Goal: Task Accomplishment & Management: Use online tool/utility

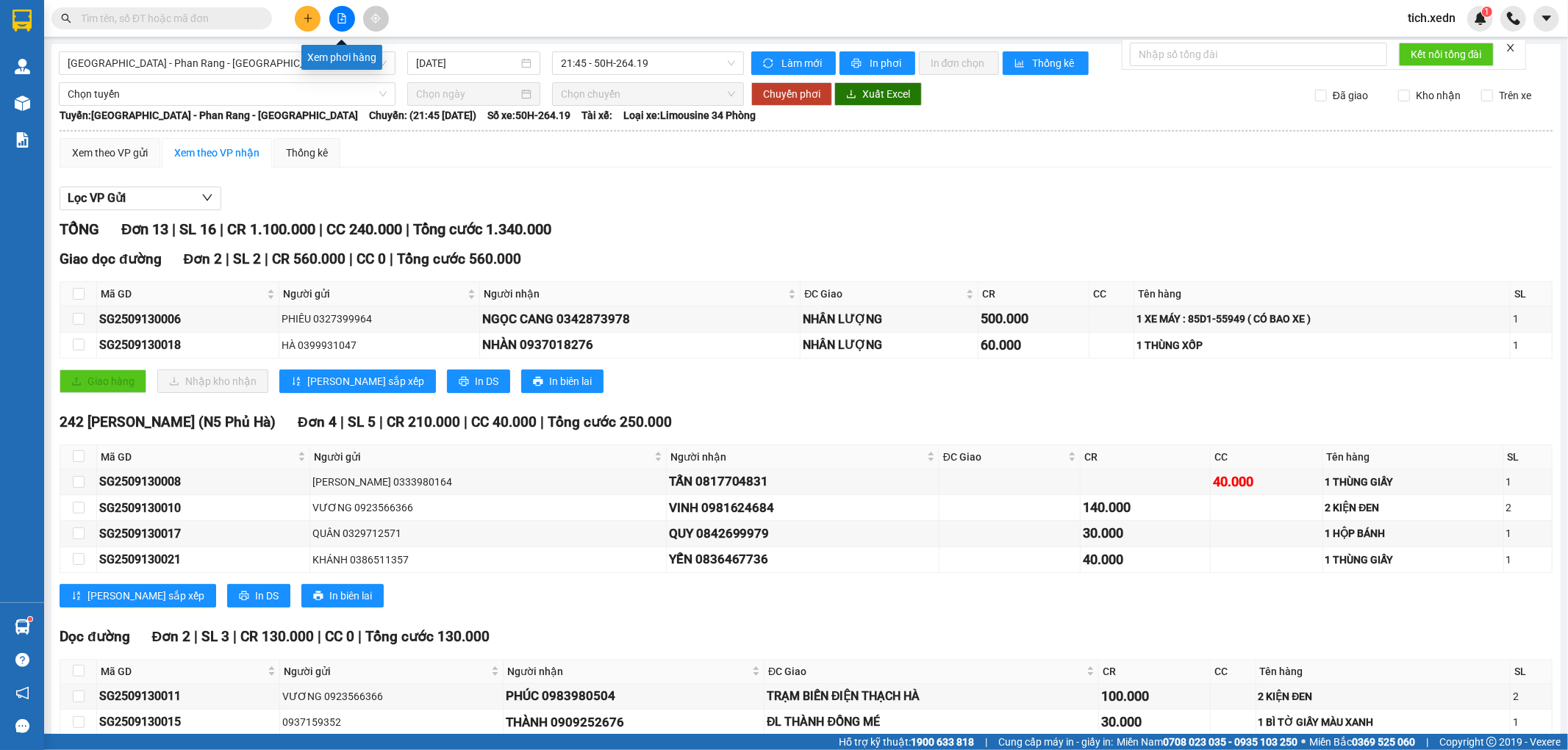
click at [347, 16] on icon "file-add" at bounding box center [341, 18] width 10 height 10
click at [659, 64] on span "21:45 - 50H-264.19" at bounding box center [648, 64] width 173 height 22
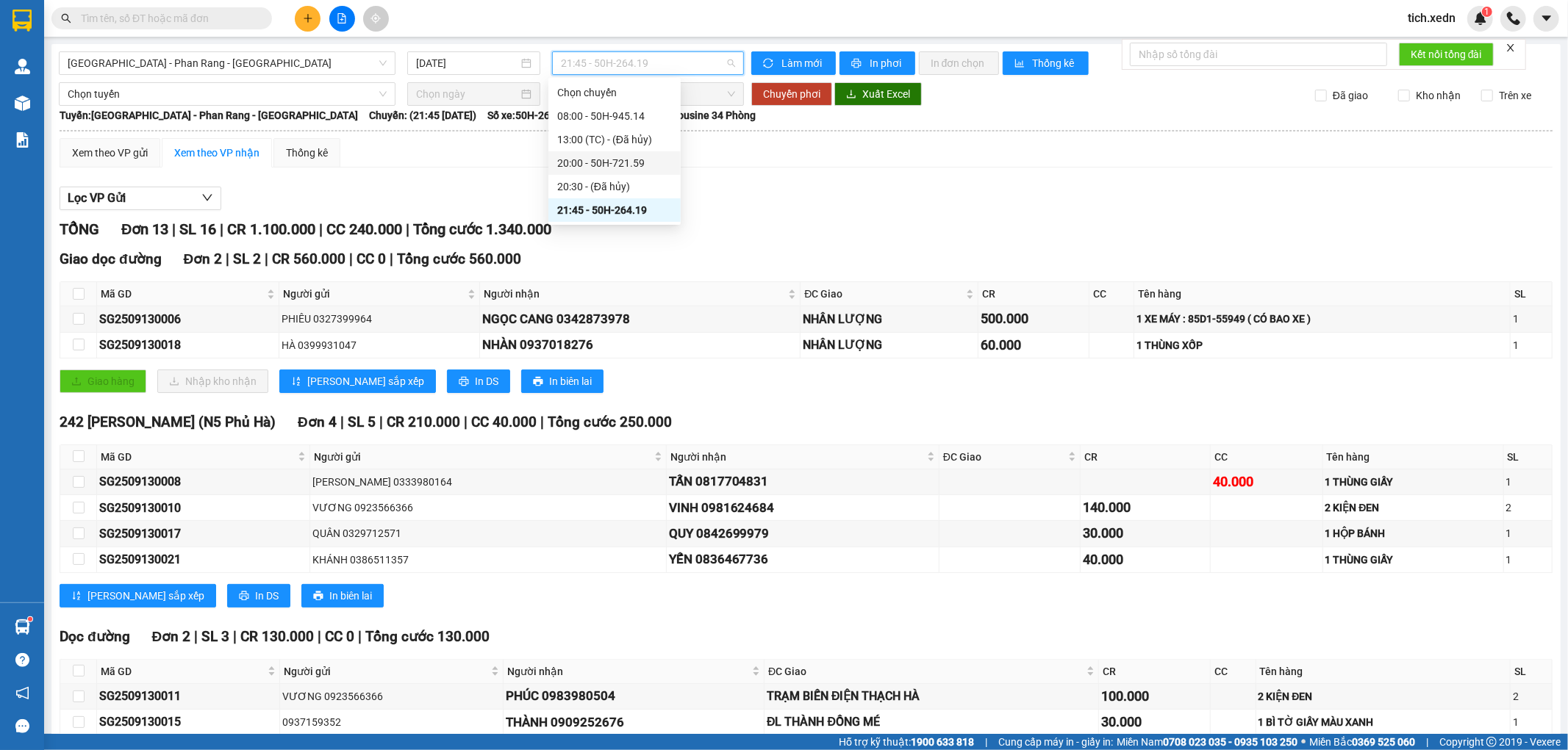
click at [641, 159] on div "20:00 - 50H-721.59" at bounding box center [615, 163] width 114 height 17
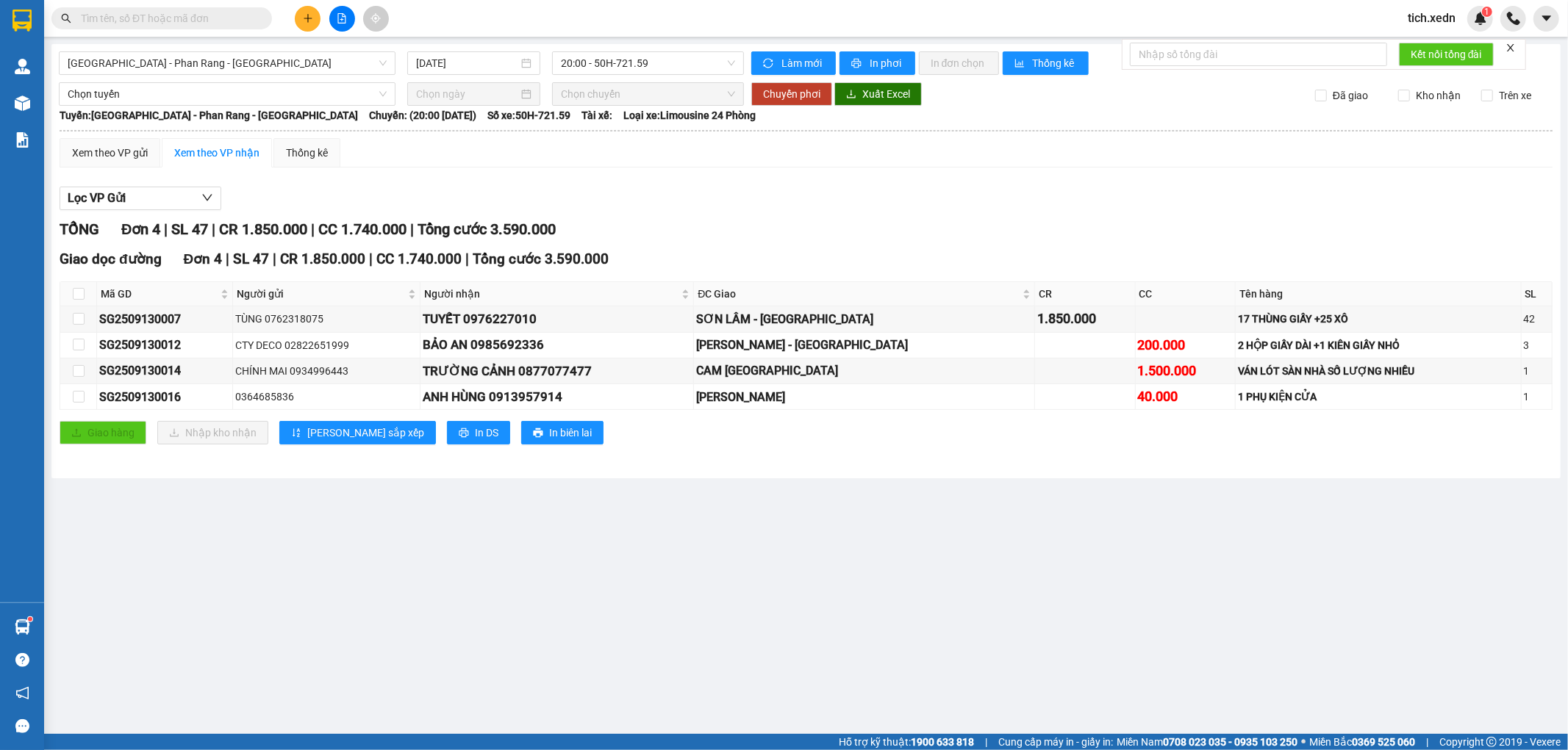
click at [695, 49] on div "[GEOGRAPHIC_DATA] - [GEOGRAPHIC_DATA] - [GEOGRAPHIC_DATA] [DATE] 20:00 - 50H-72…" at bounding box center [806, 261] width 1509 height 434
click at [689, 62] on span "20:00 - 50H-721.59" at bounding box center [648, 64] width 173 height 22
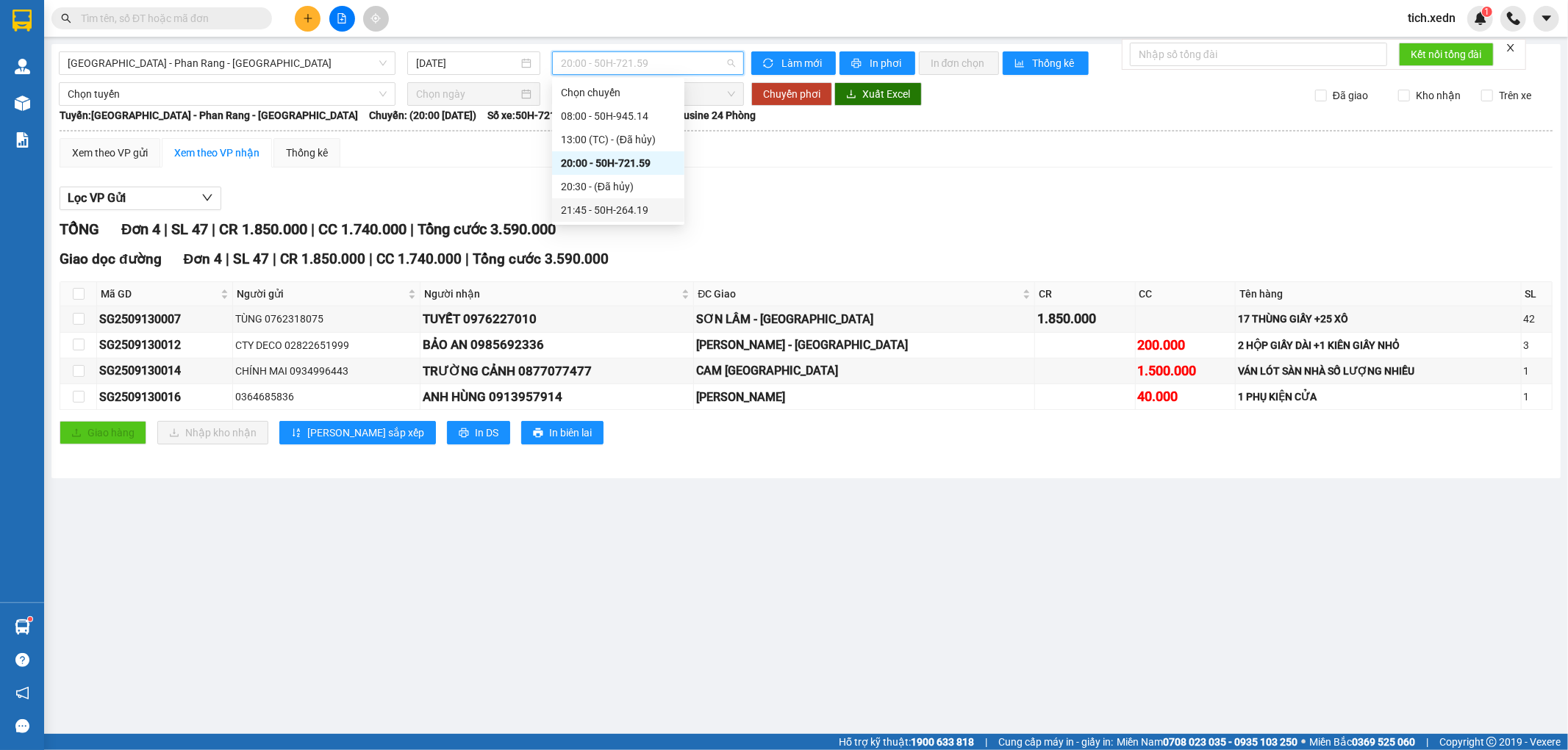
click at [654, 215] on div "21:45 - 50H-264.19" at bounding box center [619, 210] width 114 height 17
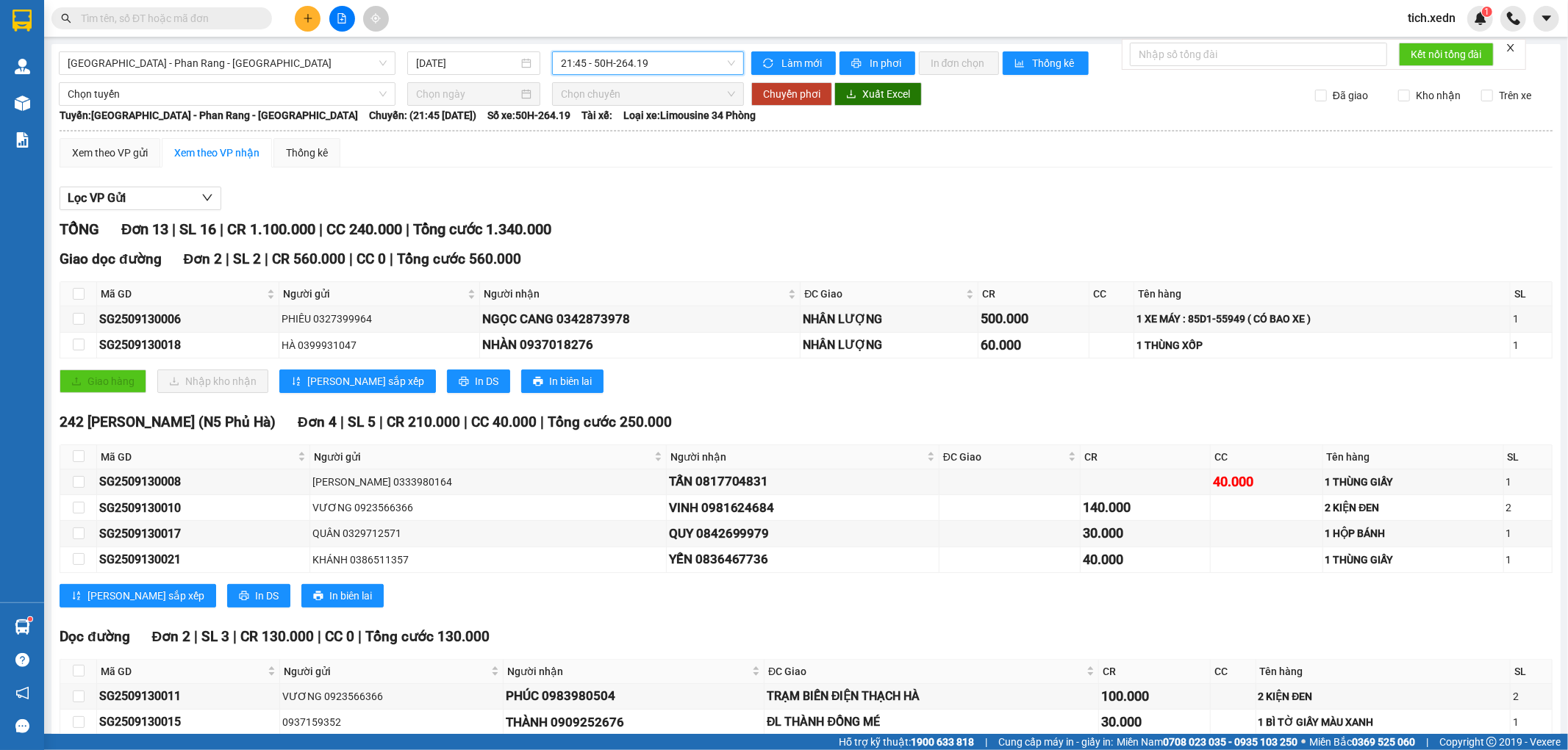
click at [253, 42] on main "[GEOGRAPHIC_DATA] - [GEOGRAPHIC_DATA] - [GEOGRAPHIC_DATA] [DATE] 21:45 21:45 - …" at bounding box center [784, 367] width 1568 height 734
click at [253, 56] on span "[GEOGRAPHIC_DATA] - Phan Rang - [GEOGRAPHIC_DATA]" at bounding box center [227, 64] width 319 height 22
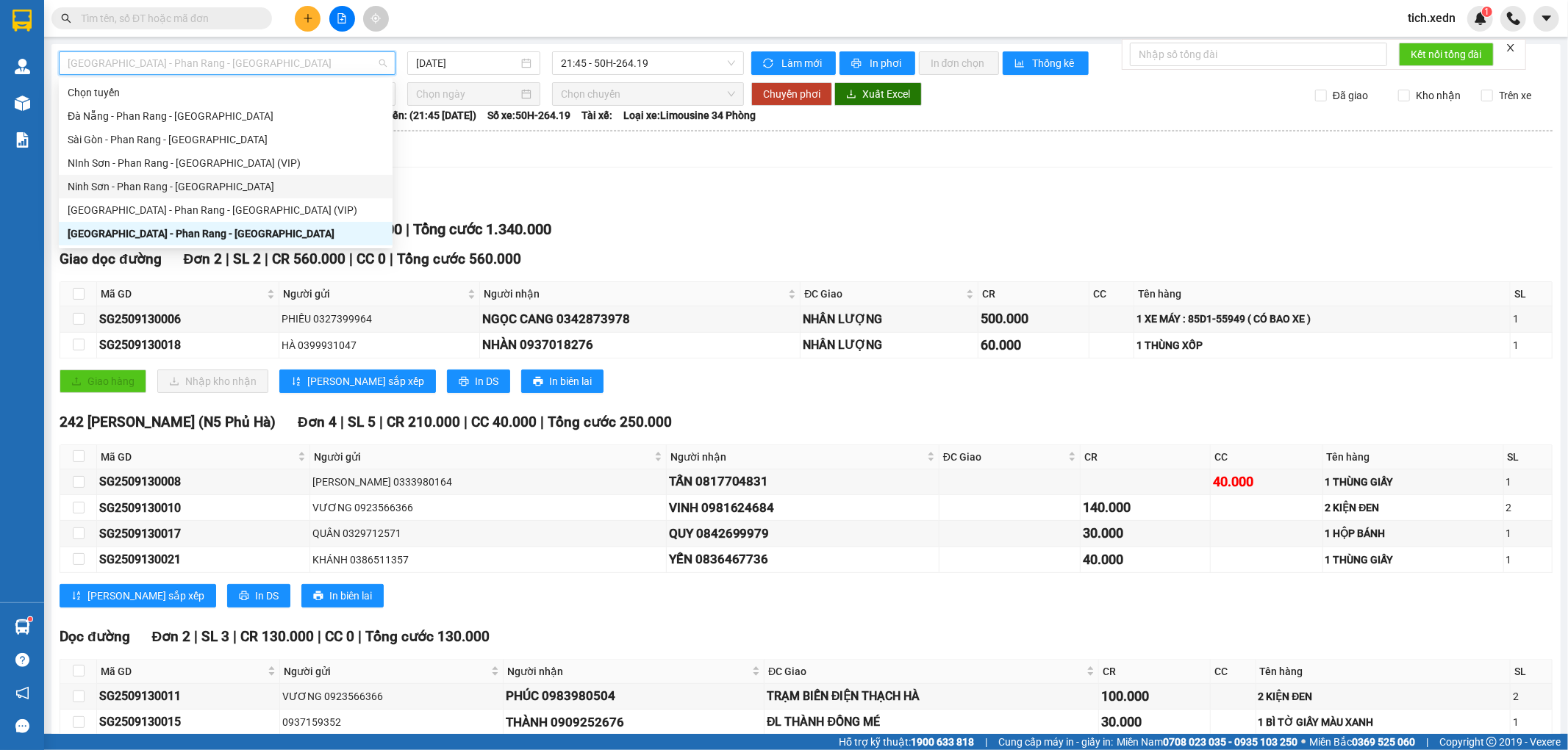
click at [252, 187] on div "Ninh Sơn - Phan Rang - [GEOGRAPHIC_DATA]" at bounding box center [225, 187] width 316 height 17
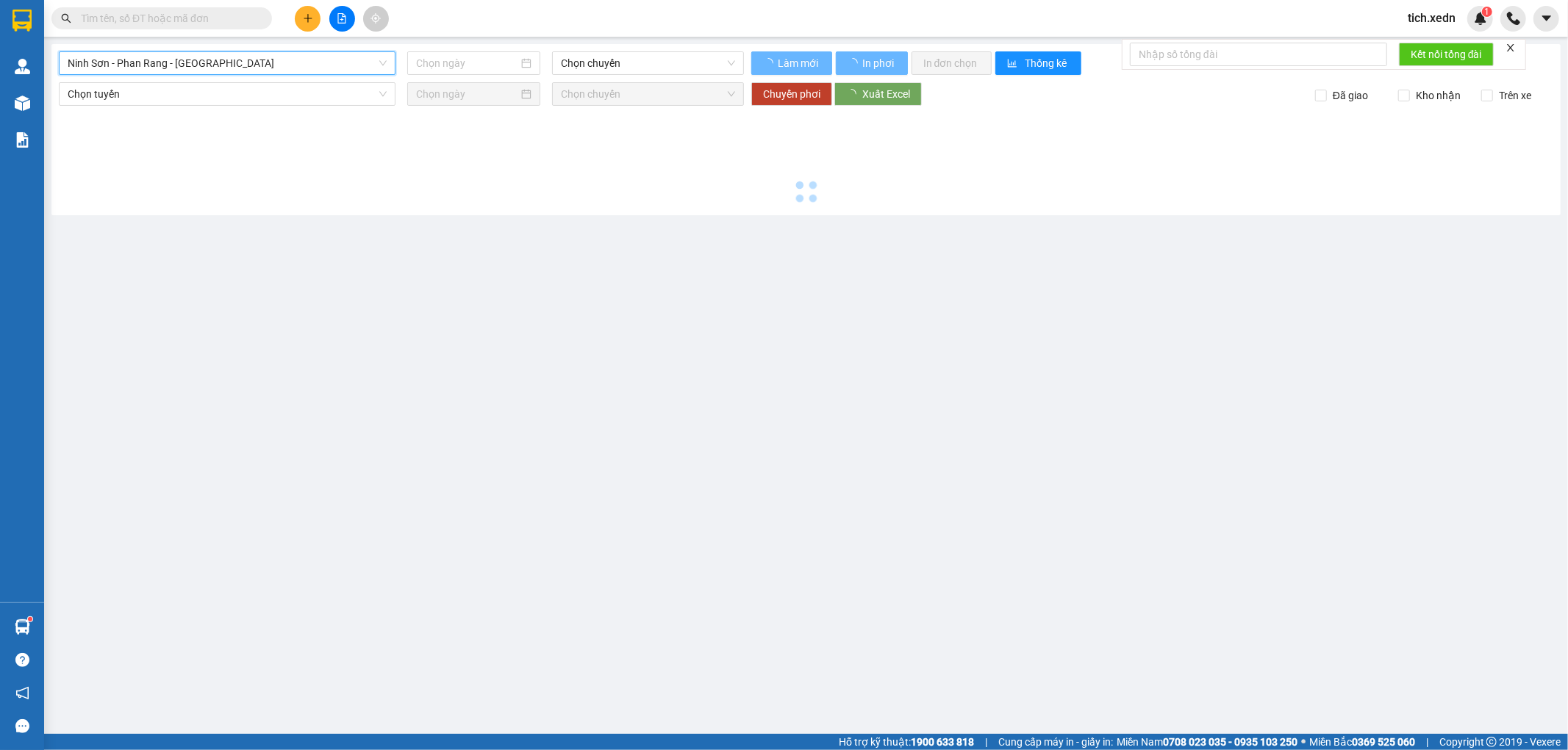
type input "[DATE]"
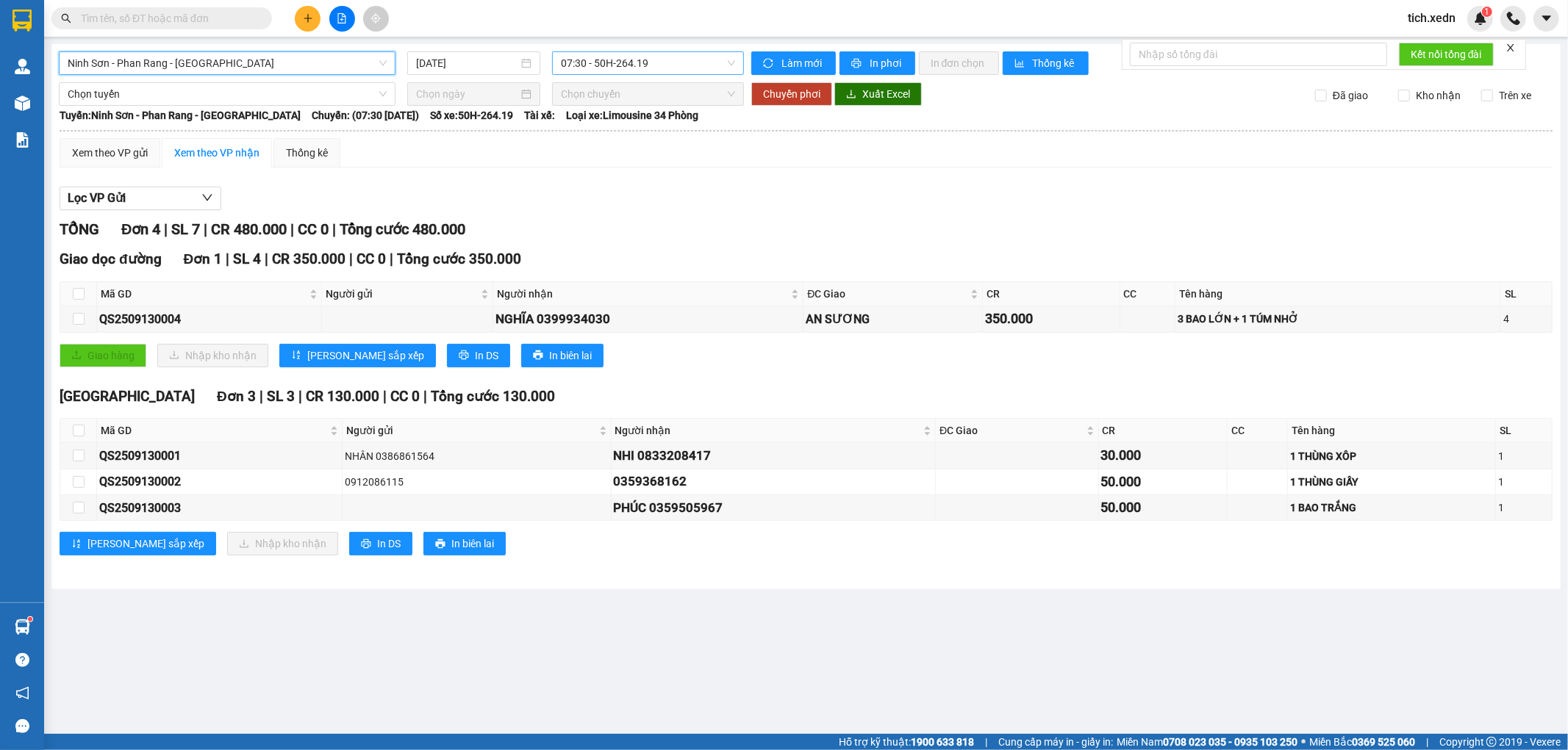
click at [702, 60] on span "07:30 - 50H-264.19" at bounding box center [648, 64] width 173 height 22
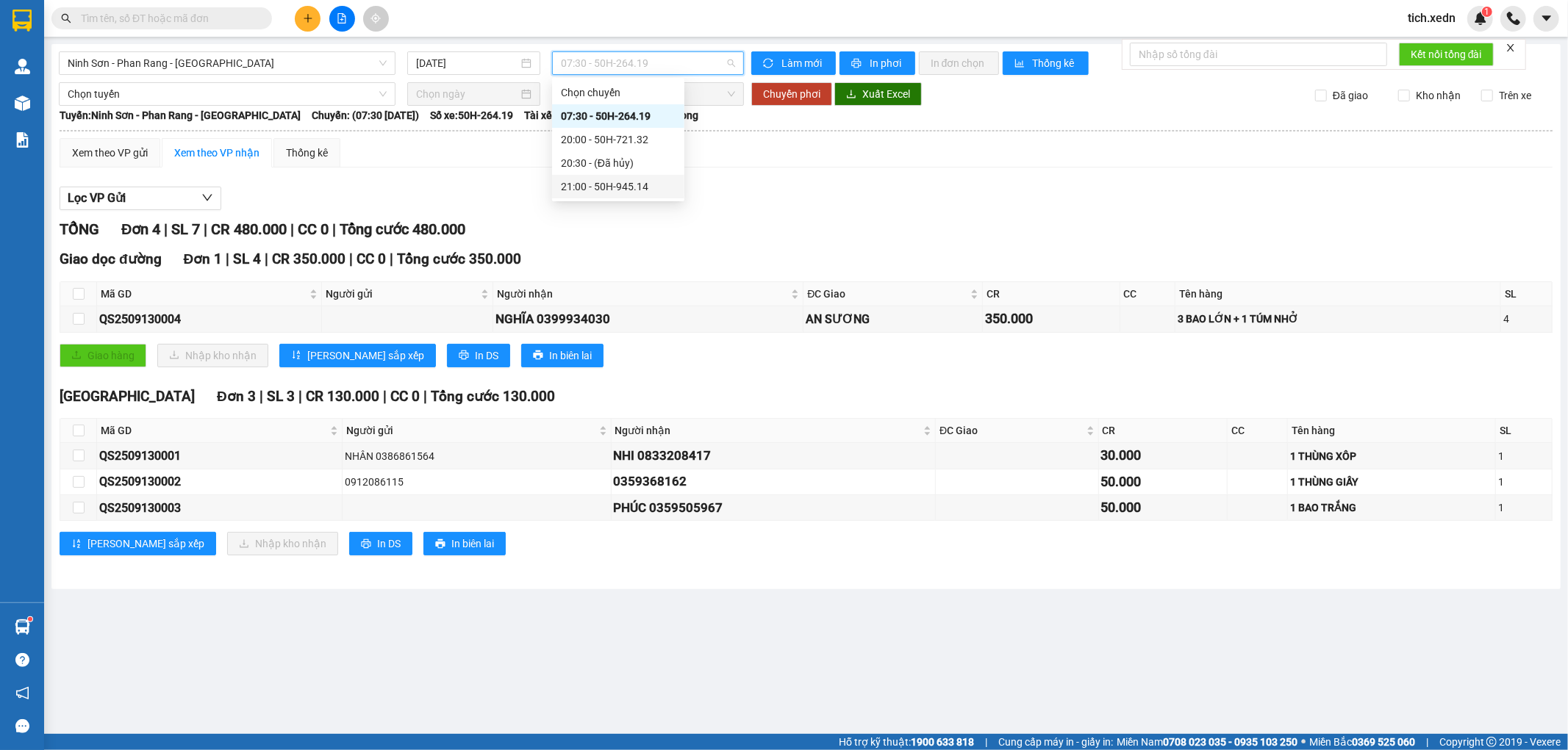
click at [659, 185] on div "21:00 - 50H-945.14" at bounding box center [619, 187] width 114 height 17
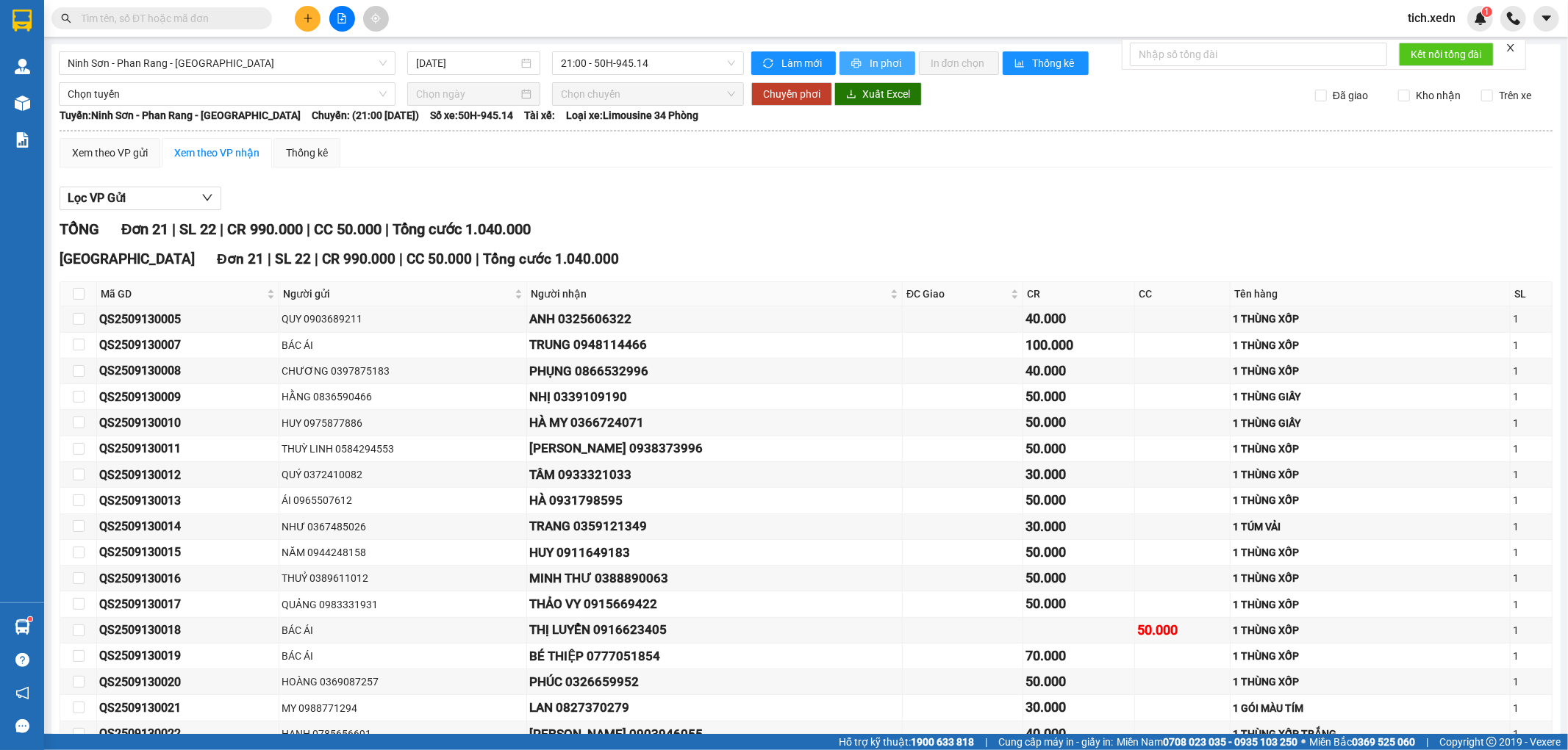
click at [869, 55] on span "In phơi" at bounding box center [886, 64] width 34 height 17
click at [649, 54] on span "21:00 - 50H-945.14" at bounding box center [648, 64] width 173 height 22
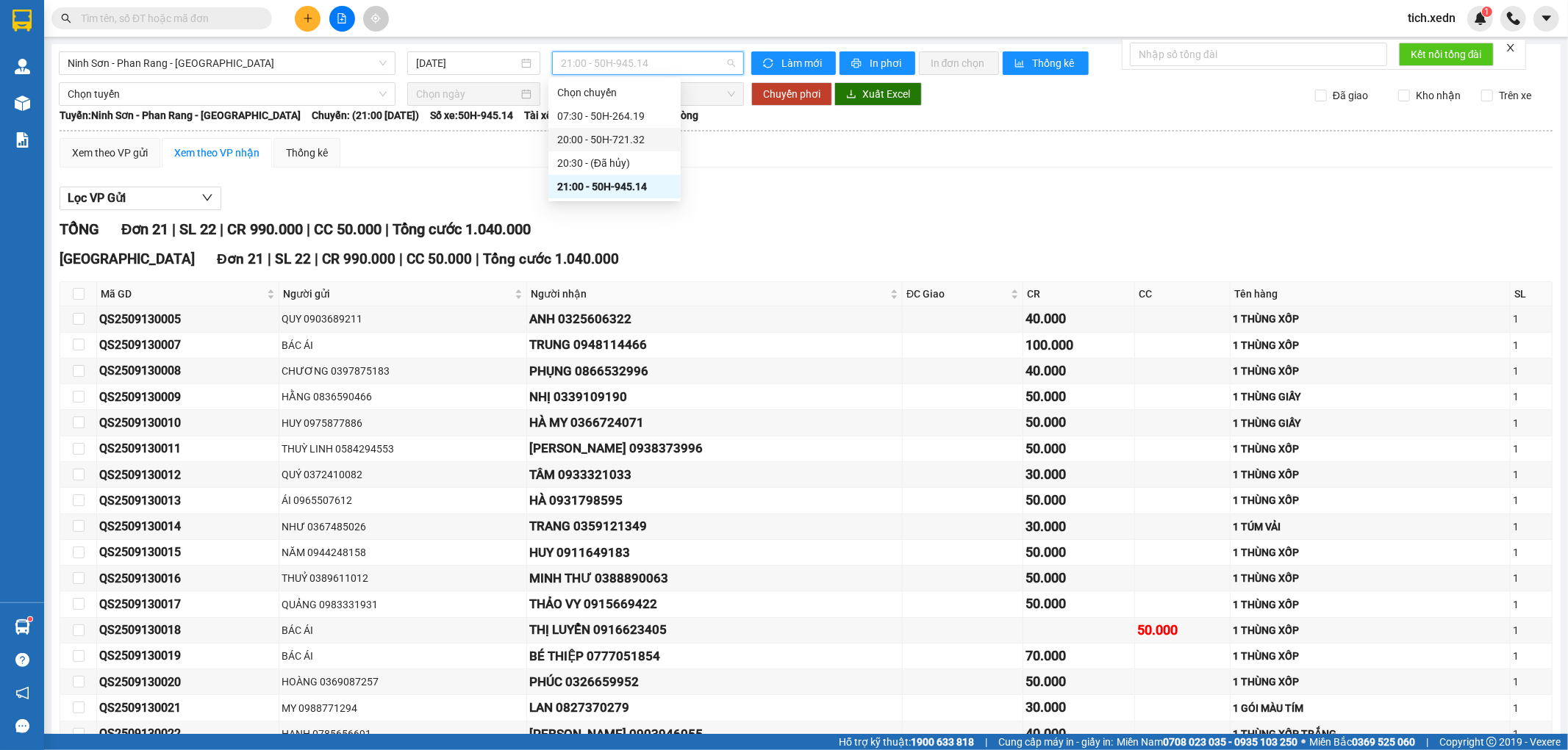
click at [660, 129] on div "20:00 - 50H-721.32" at bounding box center [615, 140] width 133 height 24
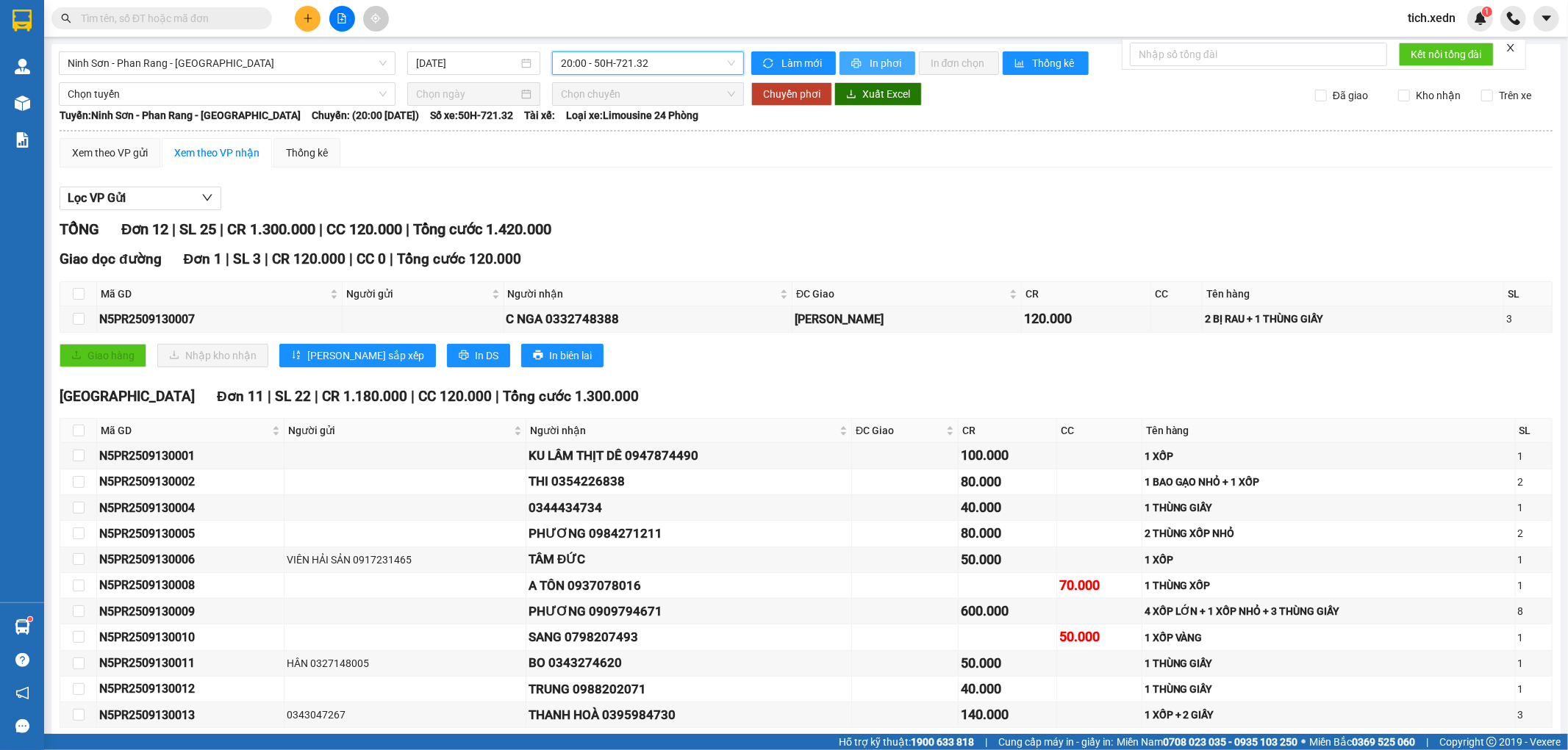
click at [844, 55] on button "In phơi" at bounding box center [878, 64] width 76 height 24
